Goal: Task Accomplishment & Management: Use online tool/utility

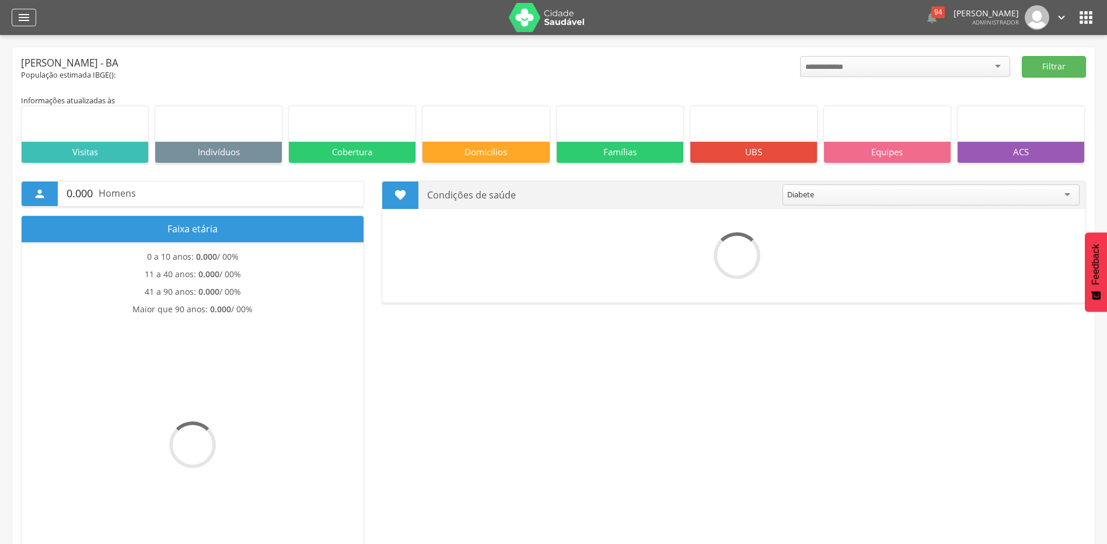
click at [25, 17] on icon "" at bounding box center [24, 18] width 14 height 14
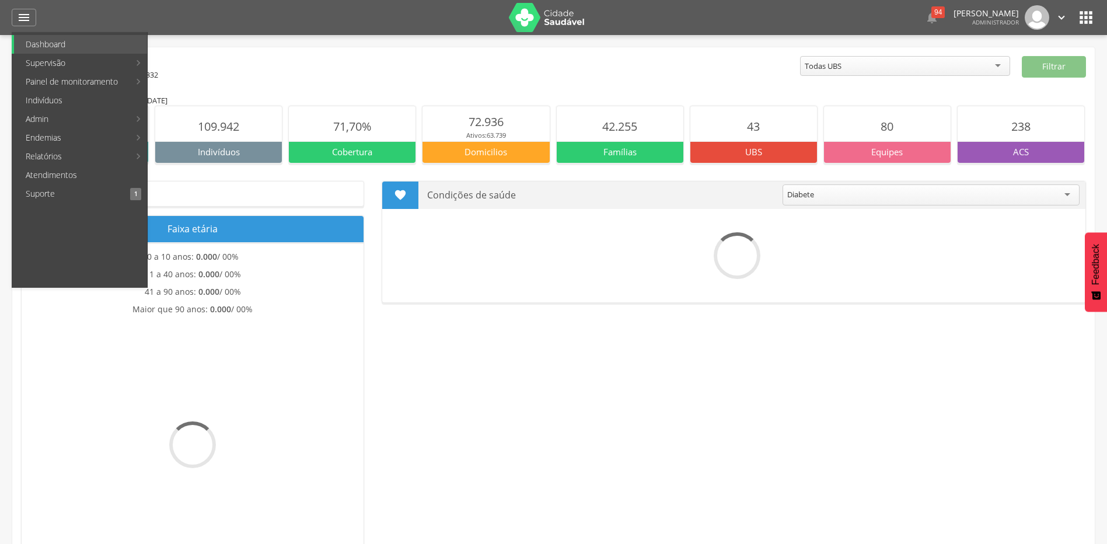
click at [210, 60] on link "Personalizados" at bounding box center [213, 63] width 131 height 19
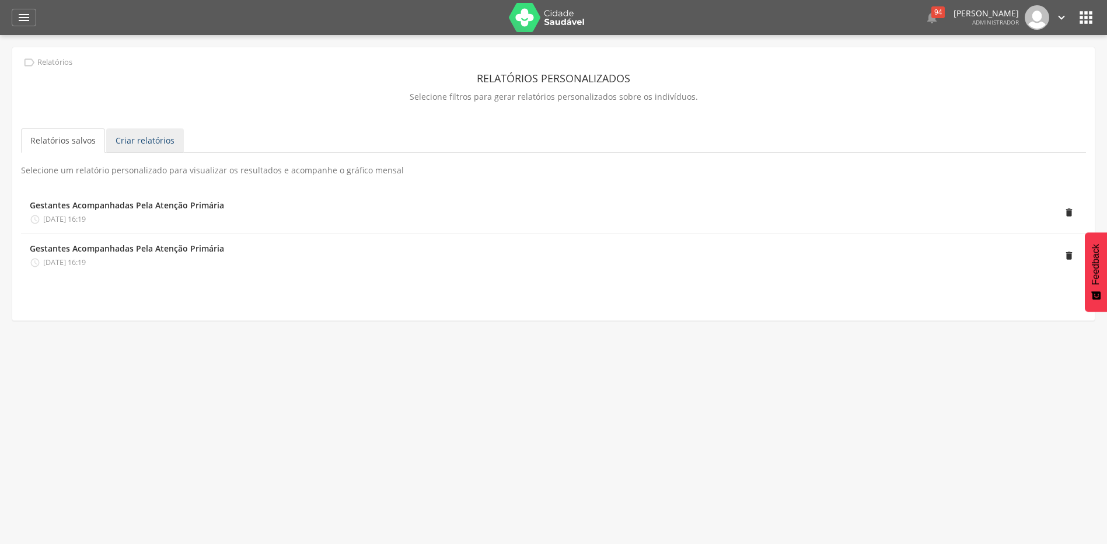
click at [143, 139] on link "Criar relatórios" at bounding box center [145, 140] width 78 height 25
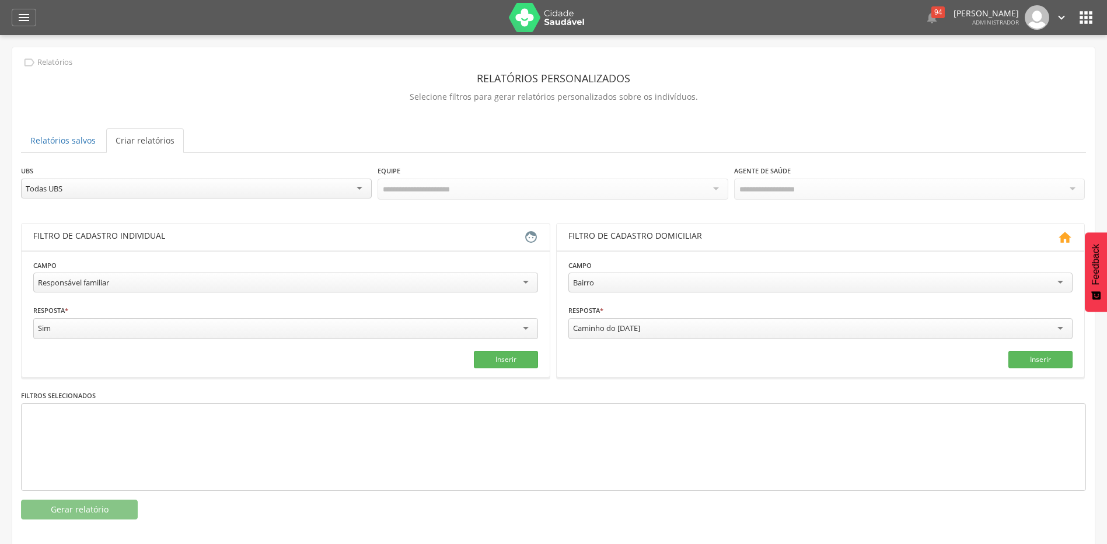
click at [531, 285] on div "Responsável familiar" at bounding box center [285, 283] width 505 height 20
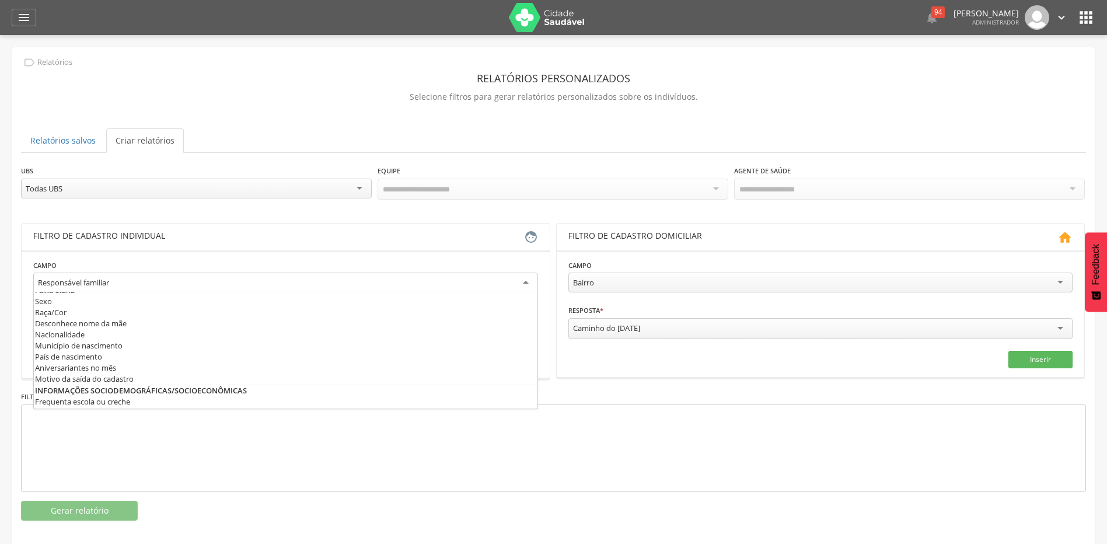
scroll to position [54, 0]
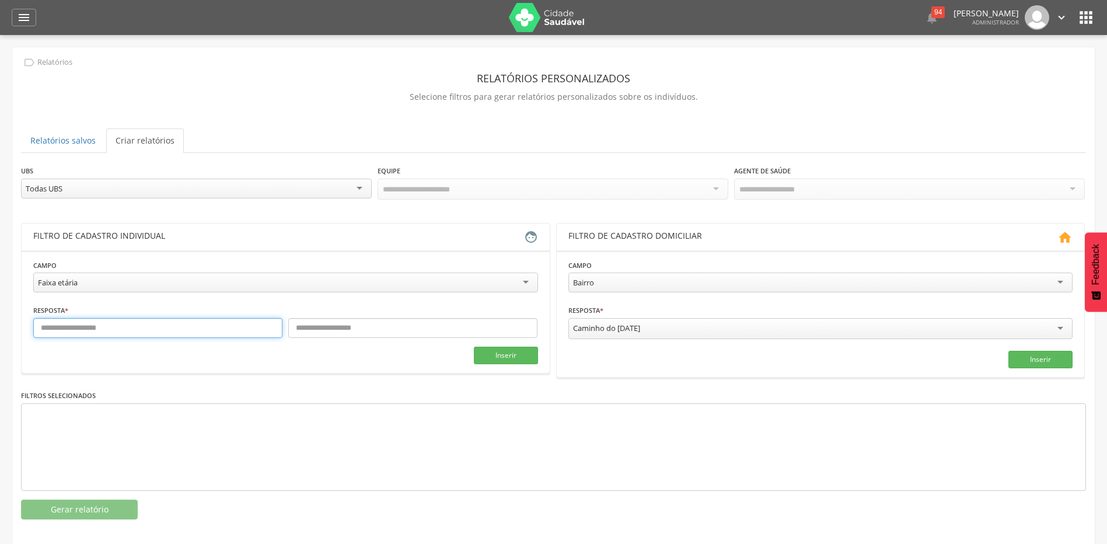
click at [117, 329] on input "text" at bounding box center [157, 328] width 249 height 20
type input "**"
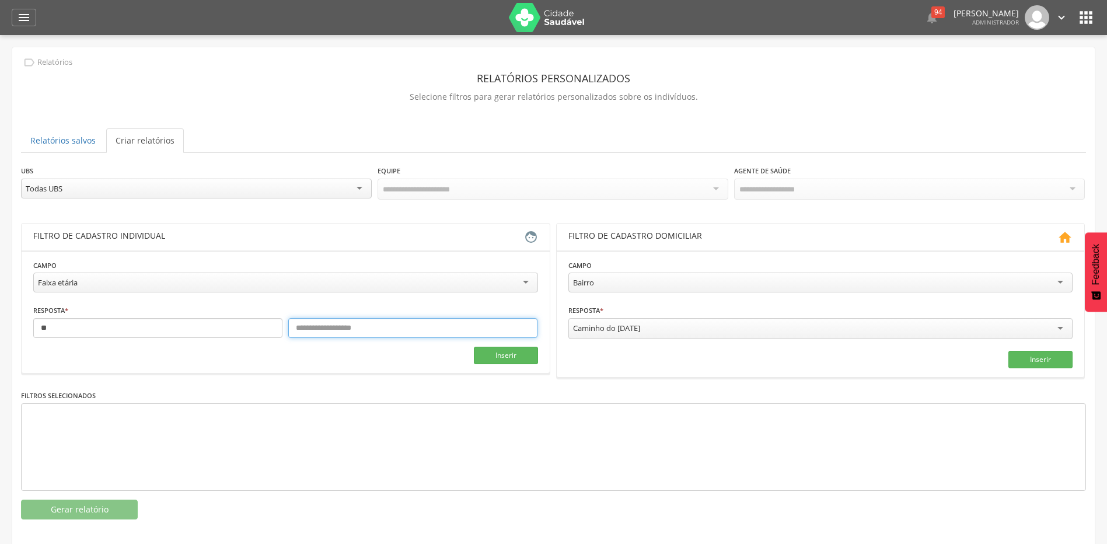
click at [324, 323] on input "text" at bounding box center [412, 328] width 249 height 20
type input "***"
click at [503, 351] on button "Inserir" at bounding box center [506, 356] width 64 height 18
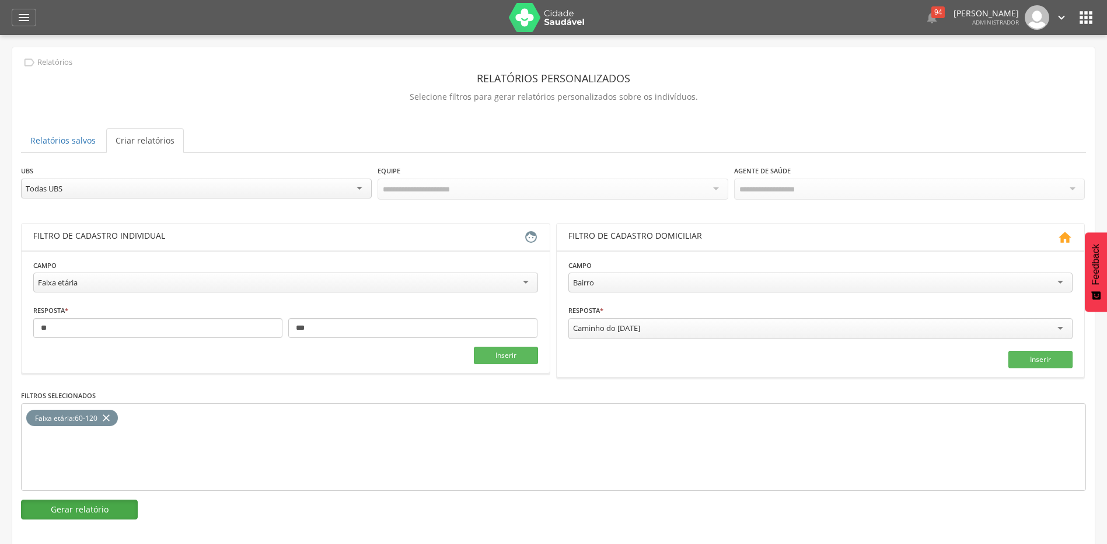
click at [118, 505] on button "Gerar relatório" at bounding box center [79, 510] width 117 height 20
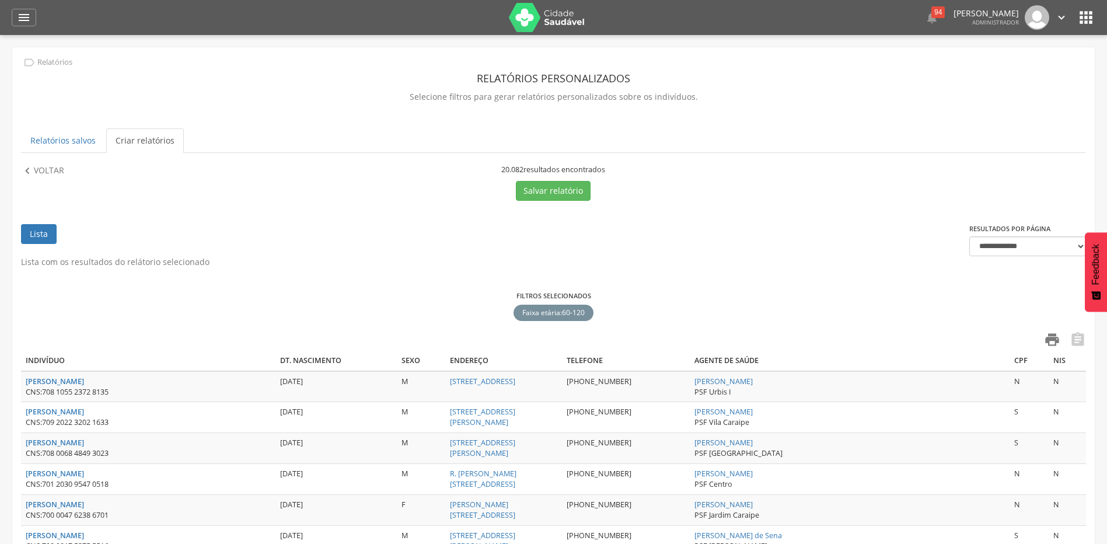
click at [1052, 338] on icon "" at bounding box center [1052, 339] width 16 height 16
click at [558, 185] on button "Salvar relatório" at bounding box center [553, 191] width 75 height 20
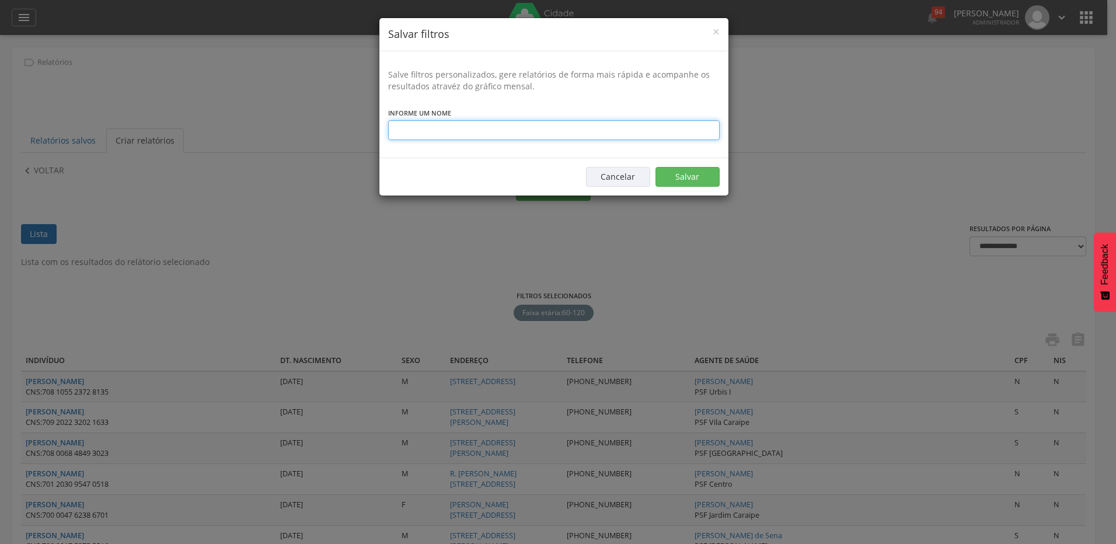
click at [397, 130] on input "text" at bounding box center [553, 130] width 331 height 20
click at [500, 132] on input "**********" at bounding box center [553, 130] width 331 height 20
drag, startPoint x: 471, startPoint y: 129, endPoint x: 495, endPoint y: 128, distance: 24.0
click at [471, 129] on input "**********" at bounding box center [553, 130] width 331 height 20
type input "**********"
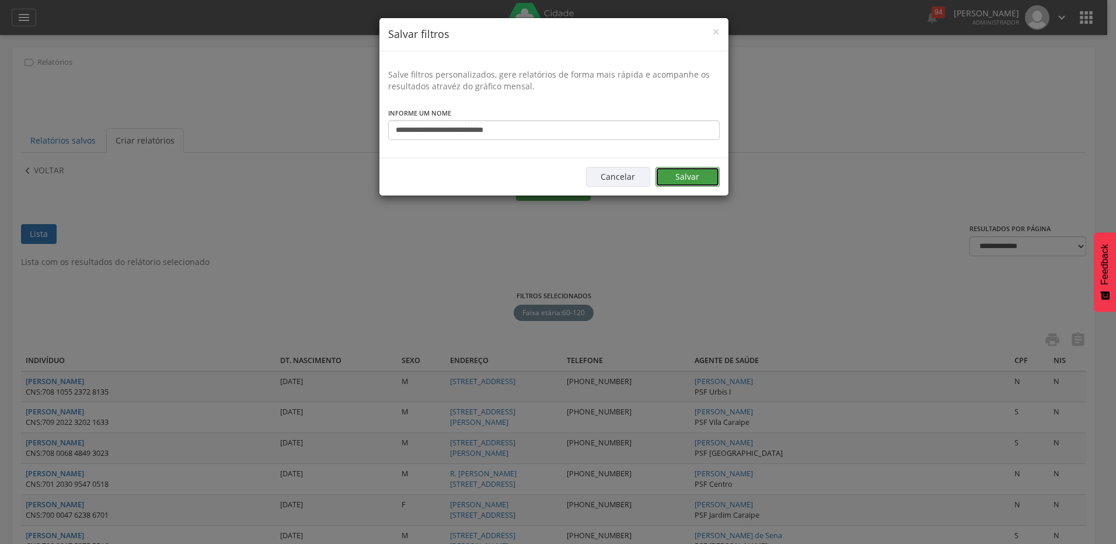
click at [690, 177] on button "Salvar" at bounding box center [687, 177] width 64 height 20
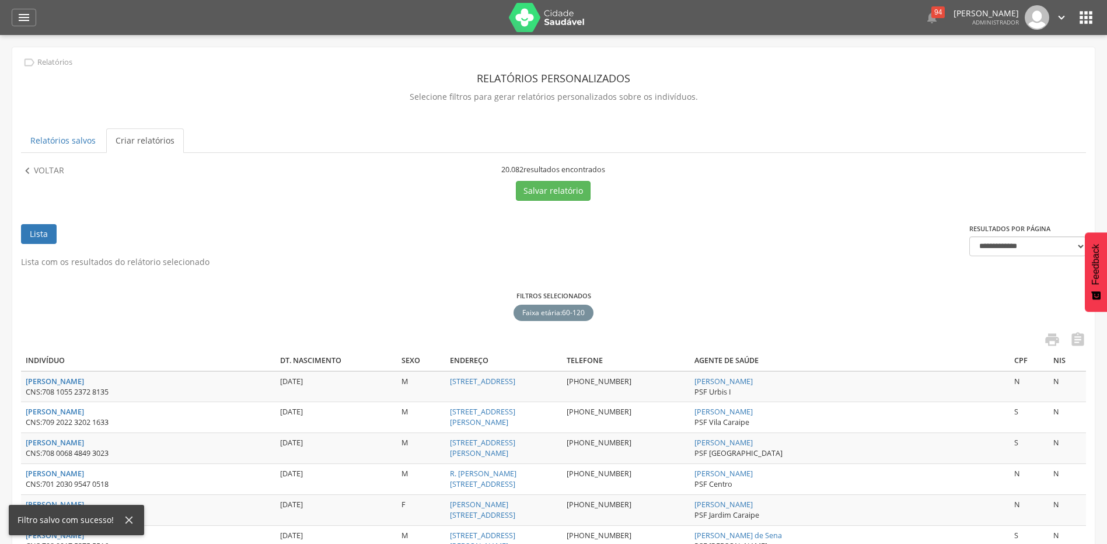
click at [60, 529] on div "Filtro salvo com sucesso!" at bounding box center [76, 520] width 135 height 30
click at [1049, 342] on icon "" at bounding box center [1052, 339] width 16 height 16
click at [571, 196] on button "Salvar relatório" at bounding box center [553, 191] width 75 height 20
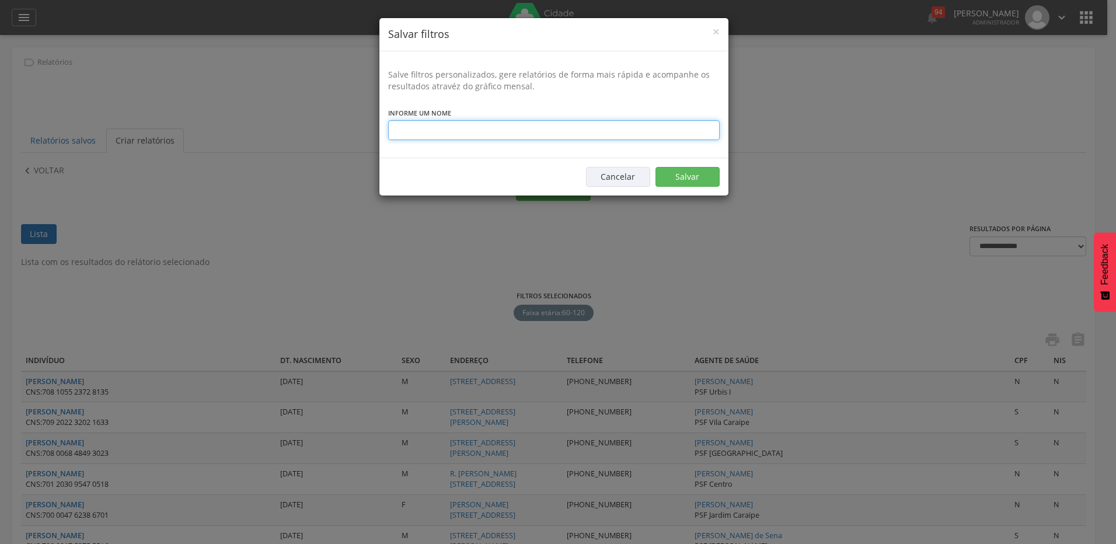
click at [449, 126] on input "text" at bounding box center [553, 130] width 331 height 20
type input "****"
click at [677, 174] on button "Salvar" at bounding box center [687, 177] width 64 height 20
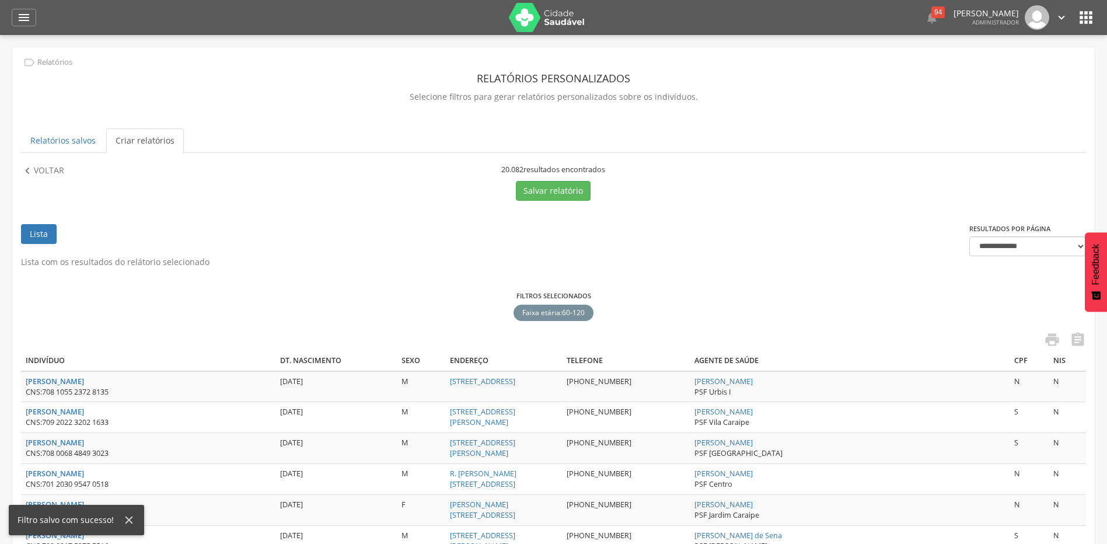
click at [81, 517] on div "Filtro salvo com sucesso!" at bounding box center [70, 520] width 105 height 12
click at [100, 520] on div "Filtro salvo com sucesso!" at bounding box center [70, 520] width 105 height 12
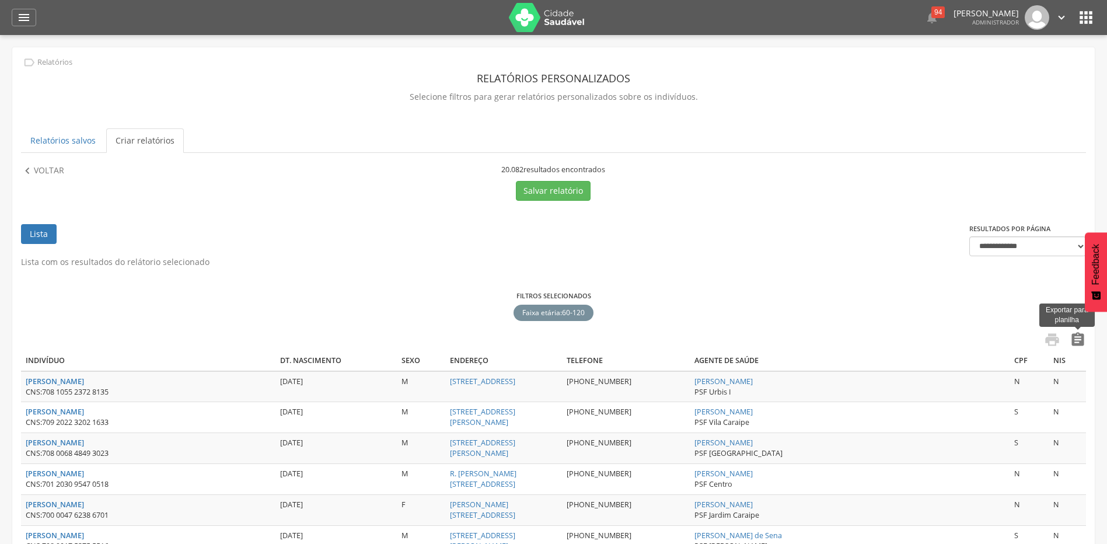
click at [1079, 340] on icon "" at bounding box center [1078, 339] width 16 height 16
click at [1077, 342] on icon "" at bounding box center [1078, 339] width 16 height 16
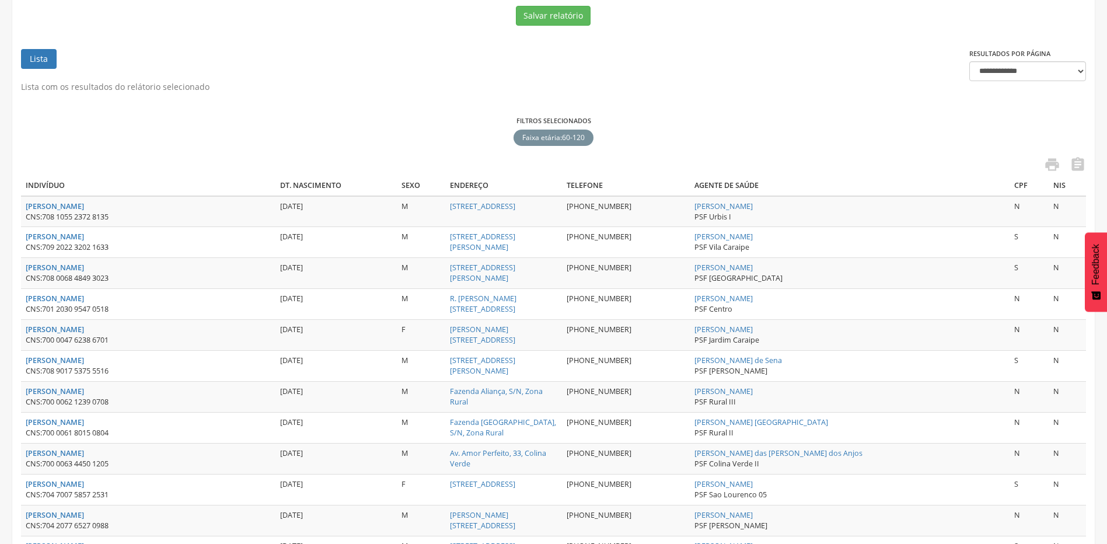
scroll to position [0, 0]
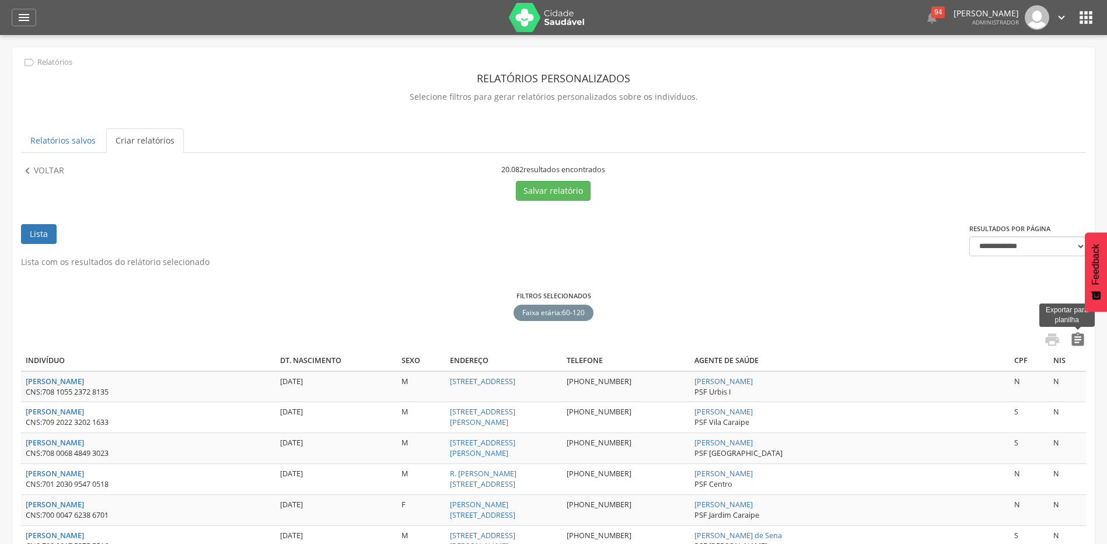
click at [1076, 341] on icon "" at bounding box center [1078, 339] width 16 height 16
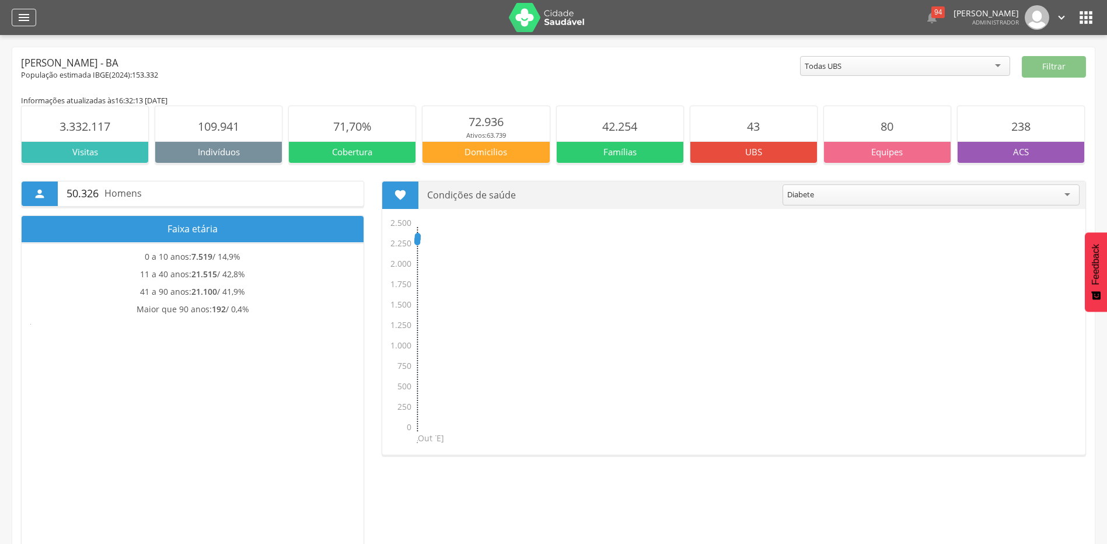
click at [23, 15] on icon "" at bounding box center [24, 18] width 14 height 14
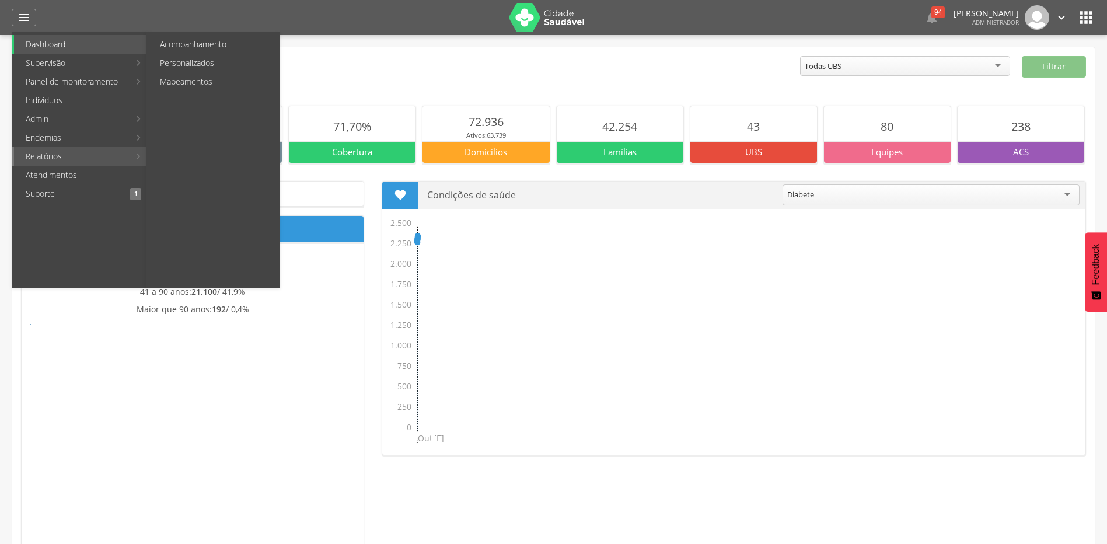
click at [64, 160] on link "Relatórios" at bounding box center [72, 156] width 116 height 19
click at [193, 62] on link "Personalizados" at bounding box center [213, 63] width 131 height 19
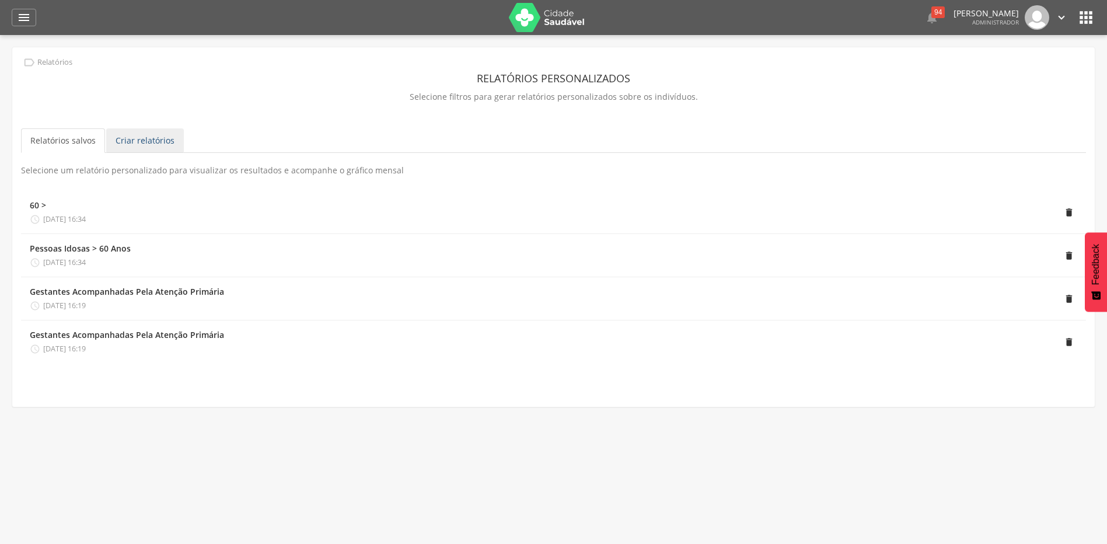
click at [163, 143] on link "Criar relatórios" at bounding box center [145, 140] width 78 height 25
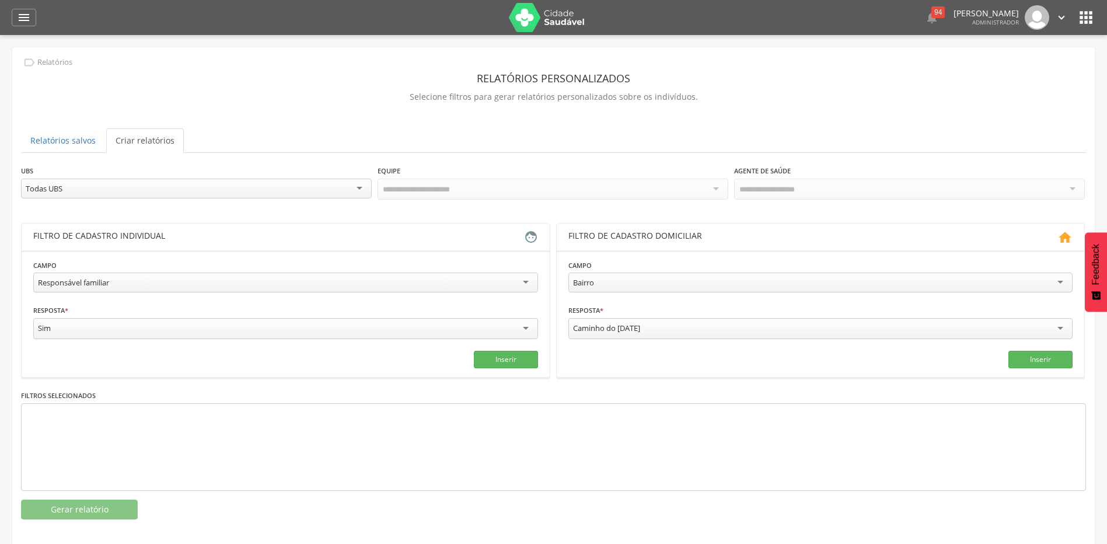
drag, startPoint x: 526, startPoint y: 281, endPoint x: 494, endPoint y: 284, distance: 32.2
click at [525, 281] on div "Responsável familiar" at bounding box center [285, 283] width 505 height 20
click at [134, 323] on input "text" at bounding box center [157, 328] width 249 height 20
type input "**"
type input "***"
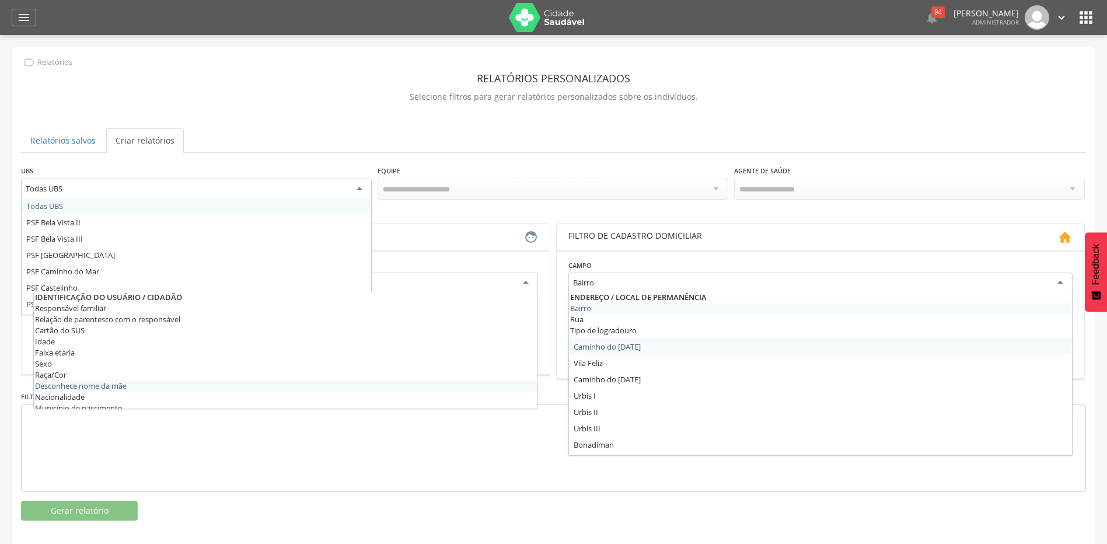
click at [249, 517] on div "**********" at bounding box center [553, 288] width 1082 height 482
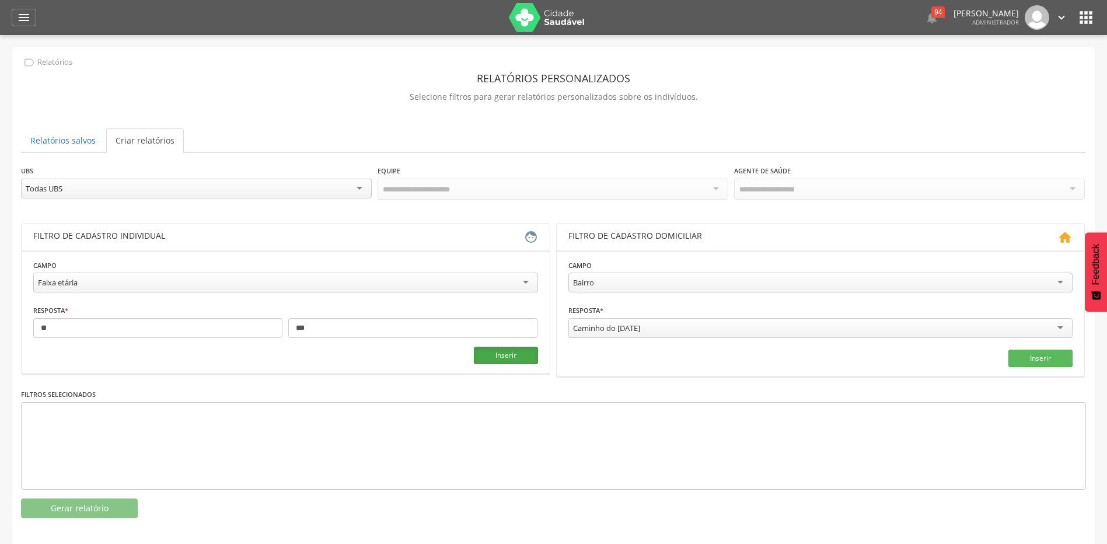
click at [493, 354] on button "Inserir" at bounding box center [506, 356] width 64 height 18
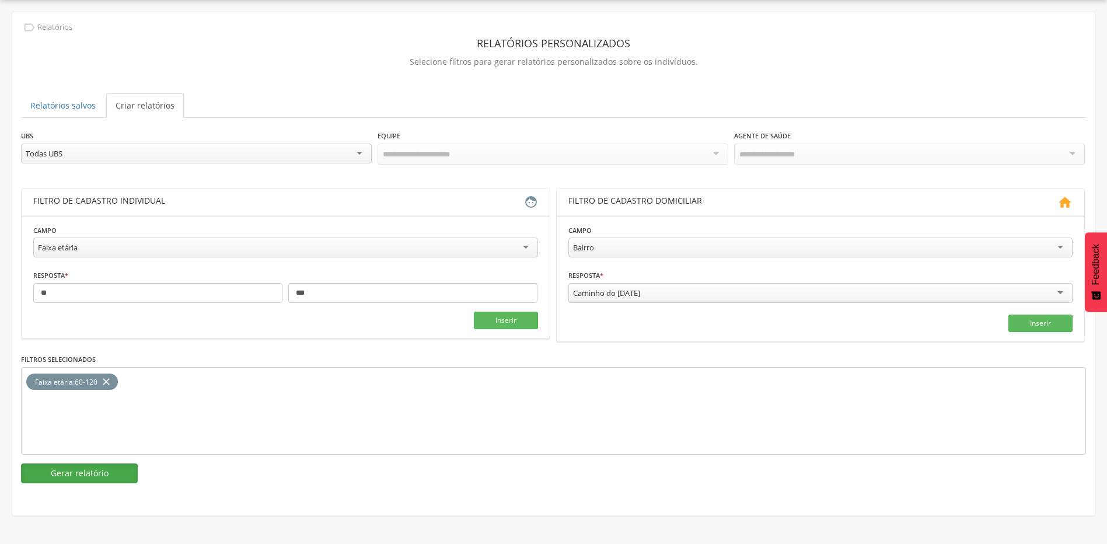
click at [113, 476] on button "Gerar relatório" at bounding box center [79, 473] width 117 height 20
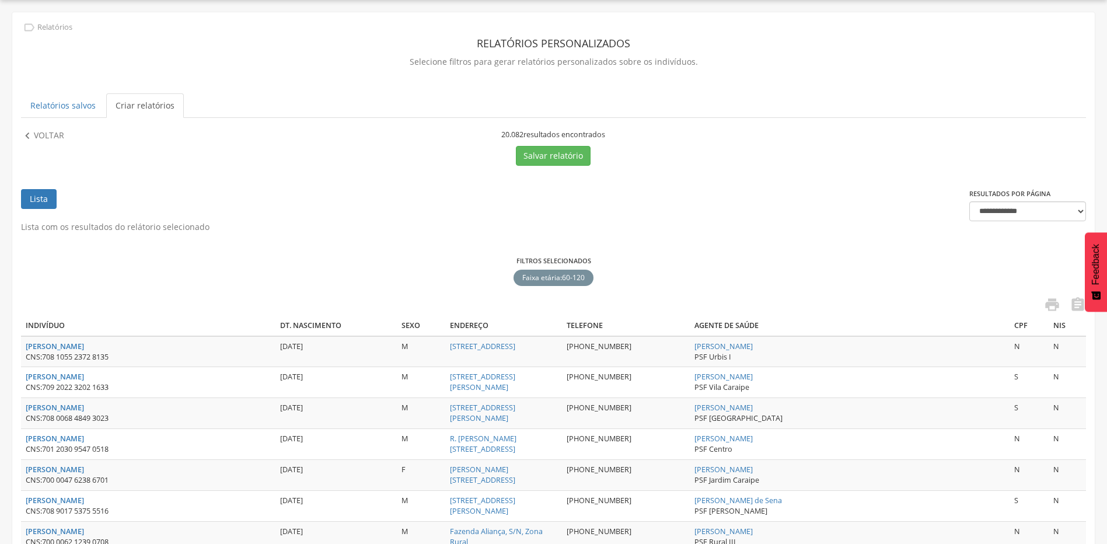
scroll to position [93, 0]
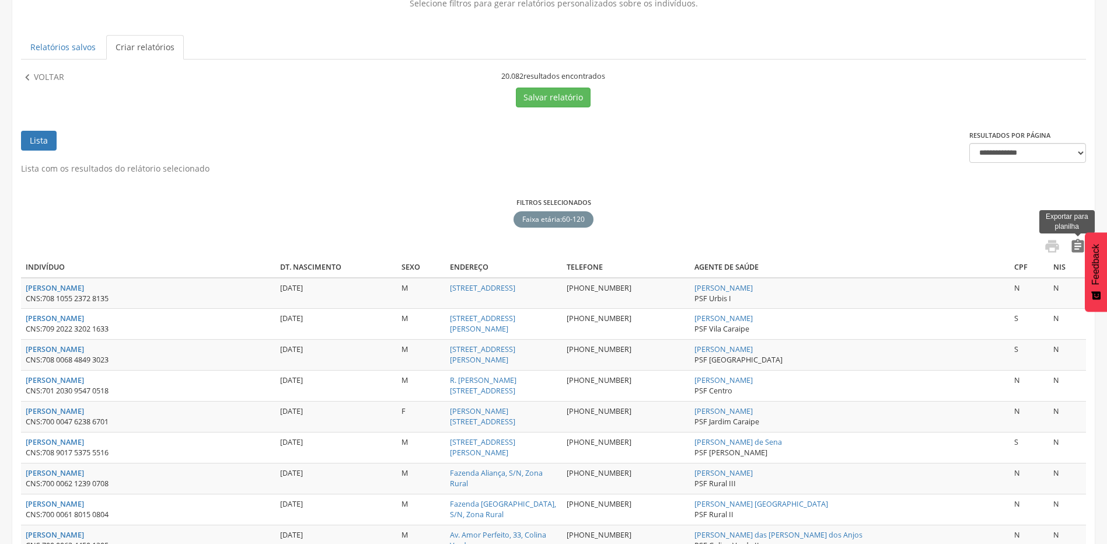
click at [1077, 246] on icon "" at bounding box center [1078, 246] width 16 height 16
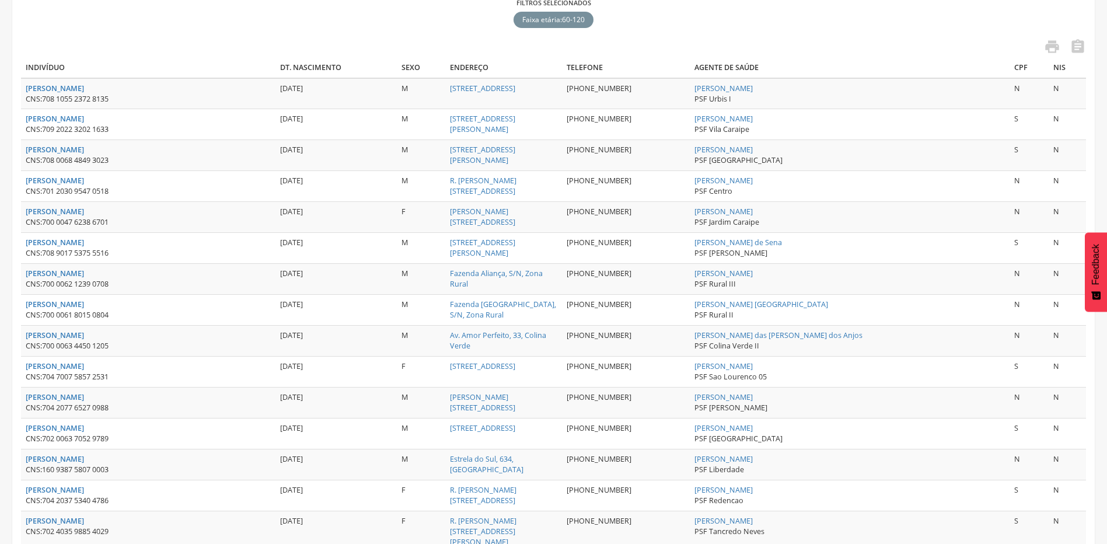
scroll to position [0, 0]
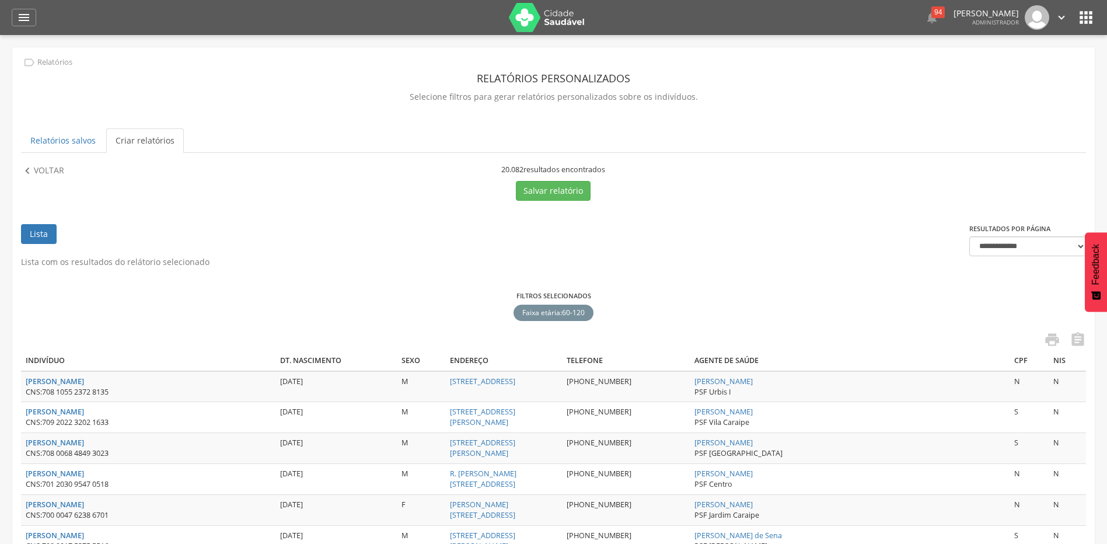
click at [54, 173] on p "Voltar" at bounding box center [49, 171] width 30 height 13
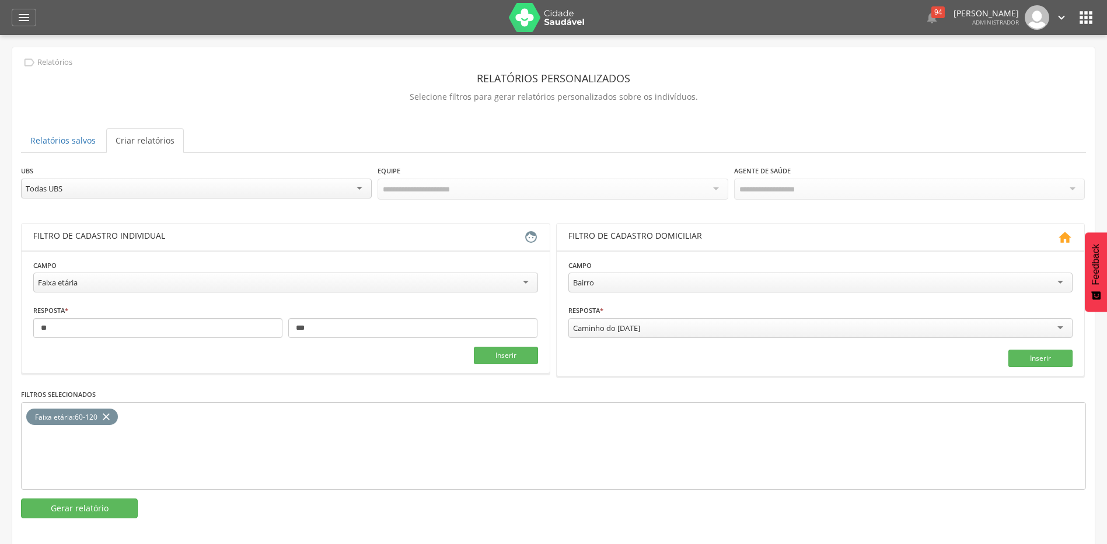
click at [527, 281] on div "Faixa etária" at bounding box center [285, 283] width 505 height 20
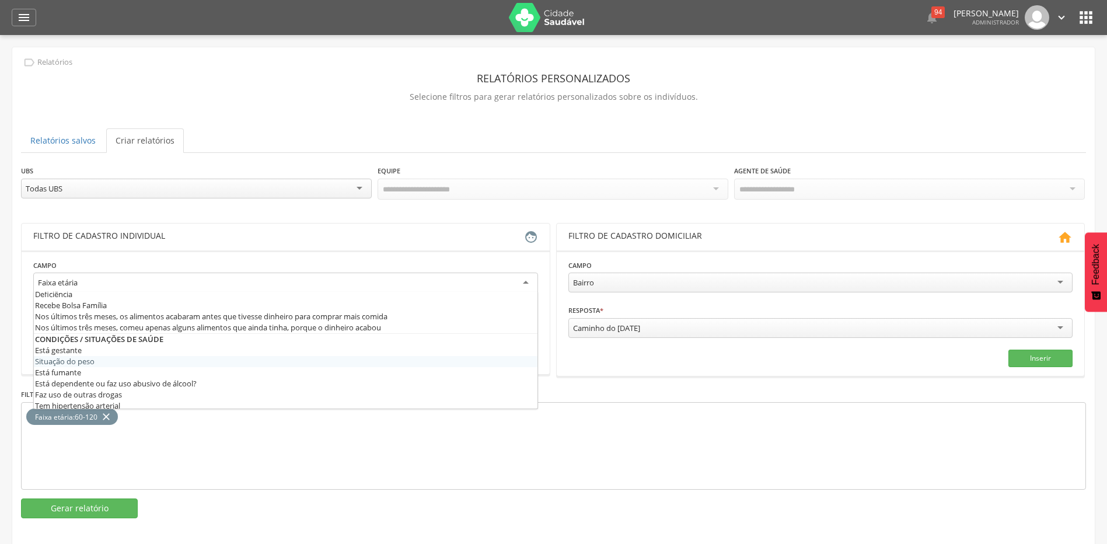
scroll to position [350, 0]
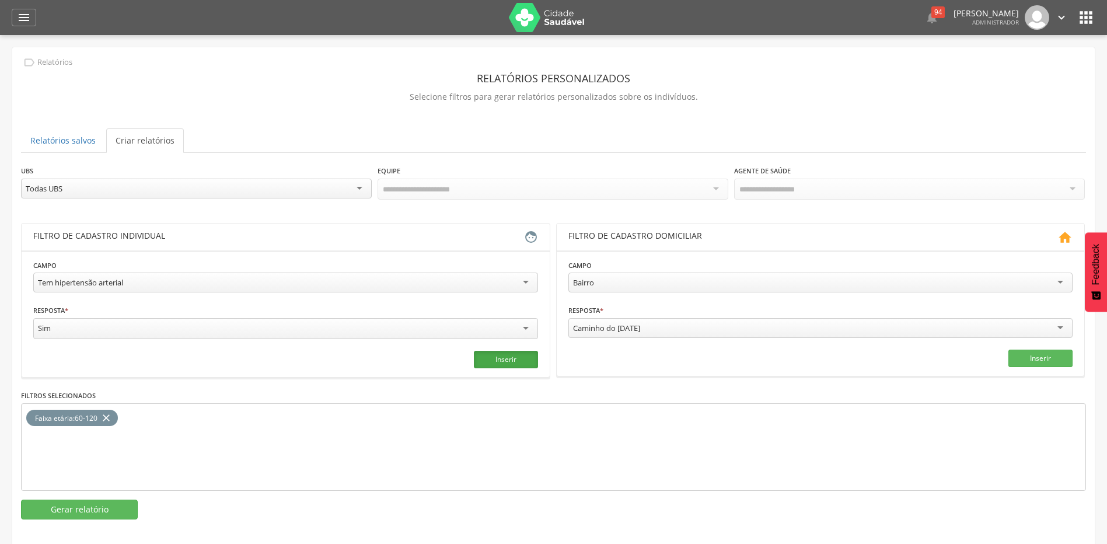
drag, startPoint x: 516, startPoint y: 357, endPoint x: 505, endPoint y: 358, distance: 10.5
click at [516, 357] on button "Inserir" at bounding box center [506, 360] width 64 height 18
click at [107, 414] on icon "close" at bounding box center [106, 418] width 12 height 17
click at [106, 505] on button "Gerar relatório" at bounding box center [79, 510] width 117 height 20
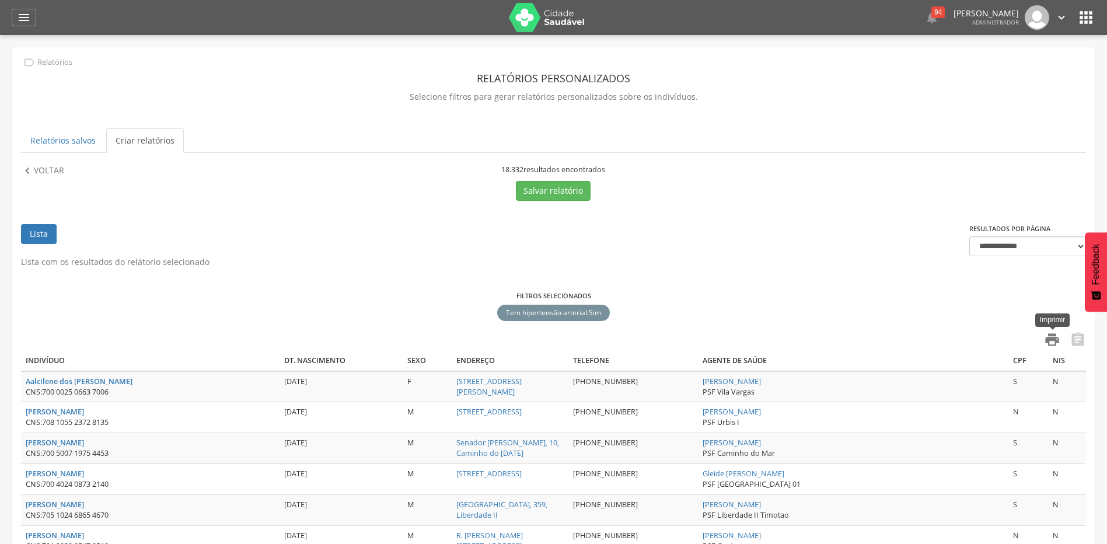
click at [1050, 341] on icon "" at bounding box center [1052, 339] width 16 height 16
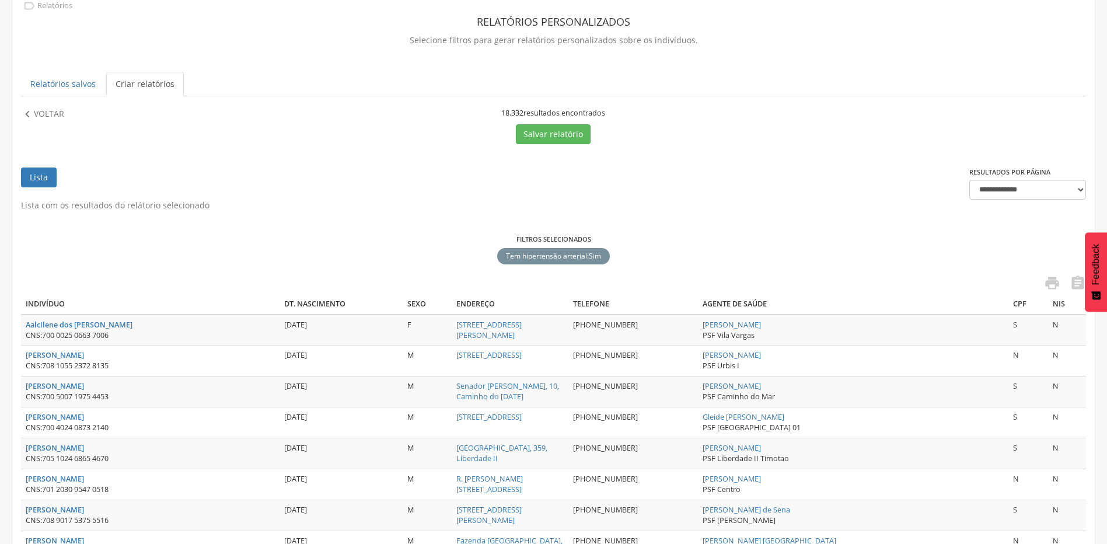
scroll to position [0, 0]
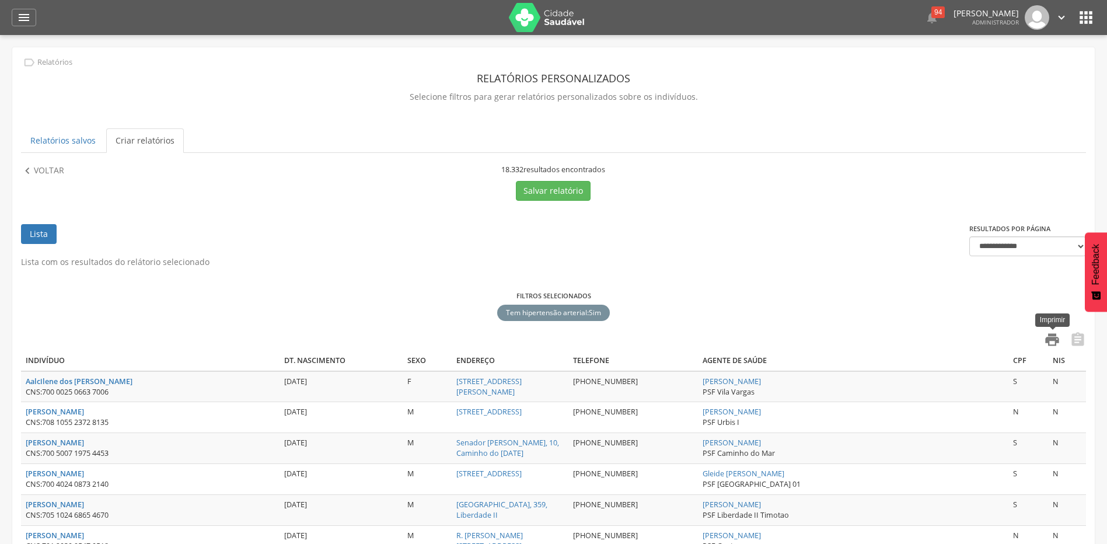
click at [1056, 341] on icon "" at bounding box center [1052, 339] width 16 height 16
click at [1076, 344] on icon "" at bounding box center [1078, 339] width 16 height 16
click at [48, 170] on p "Voltar" at bounding box center [49, 171] width 30 height 13
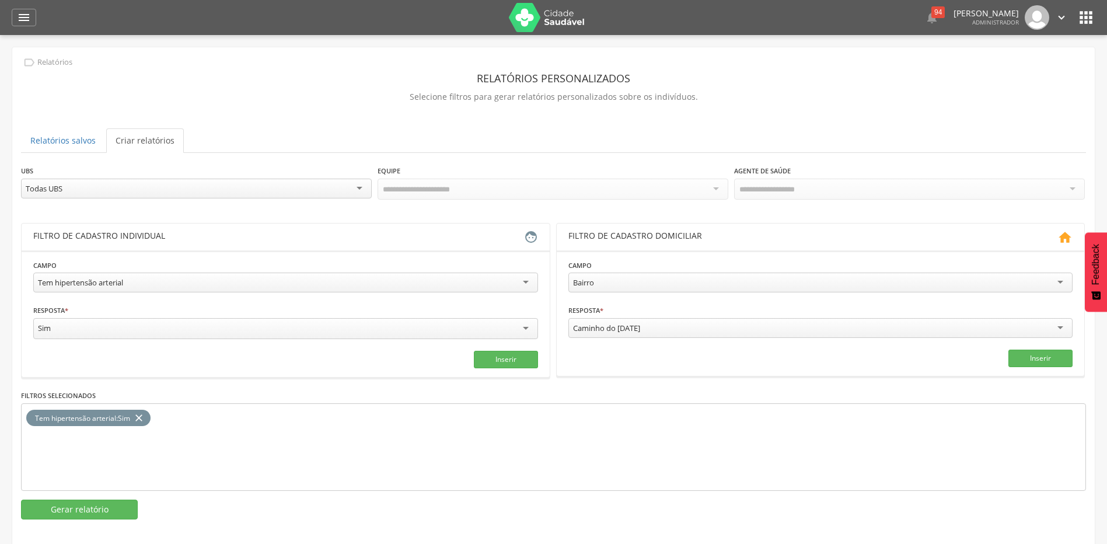
click at [525, 289] on div "Tem hipertensão arterial" at bounding box center [285, 283] width 505 height 20
drag, startPoint x: 497, startPoint y: 359, endPoint x: 444, endPoint y: 369, distance: 53.3
click at [496, 359] on button "Inserir" at bounding box center [506, 360] width 64 height 18
click at [144, 418] on icon "close" at bounding box center [139, 418] width 12 height 17
click at [107, 508] on button "Gerar relatório" at bounding box center [79, 510] width 117 height 20
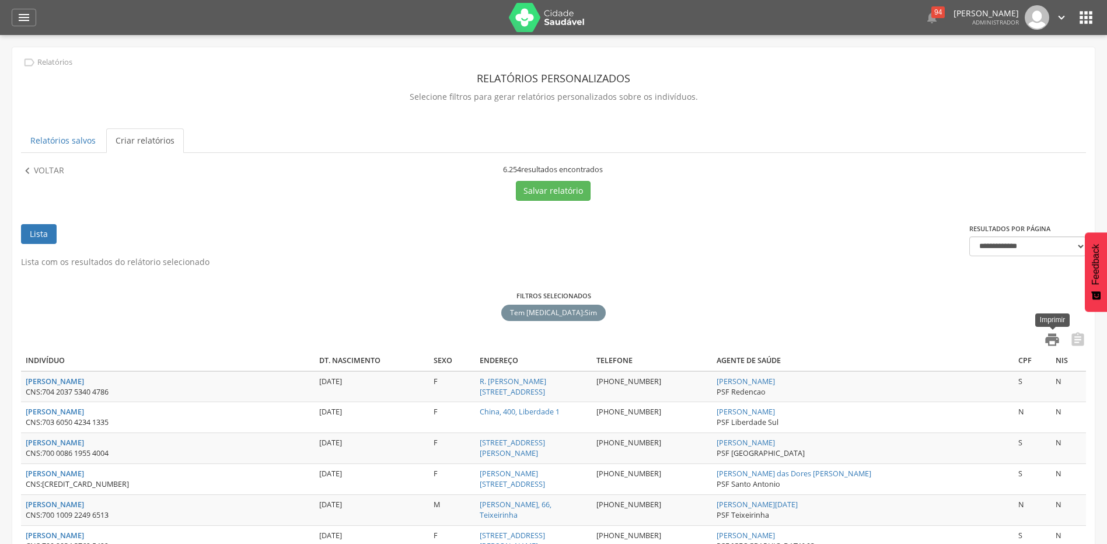
click at [1053, 339] on icon "" at bounding box center [1052, 339] width 16 height 16
